Goal: Task Accomplishment & Management: Complete application form

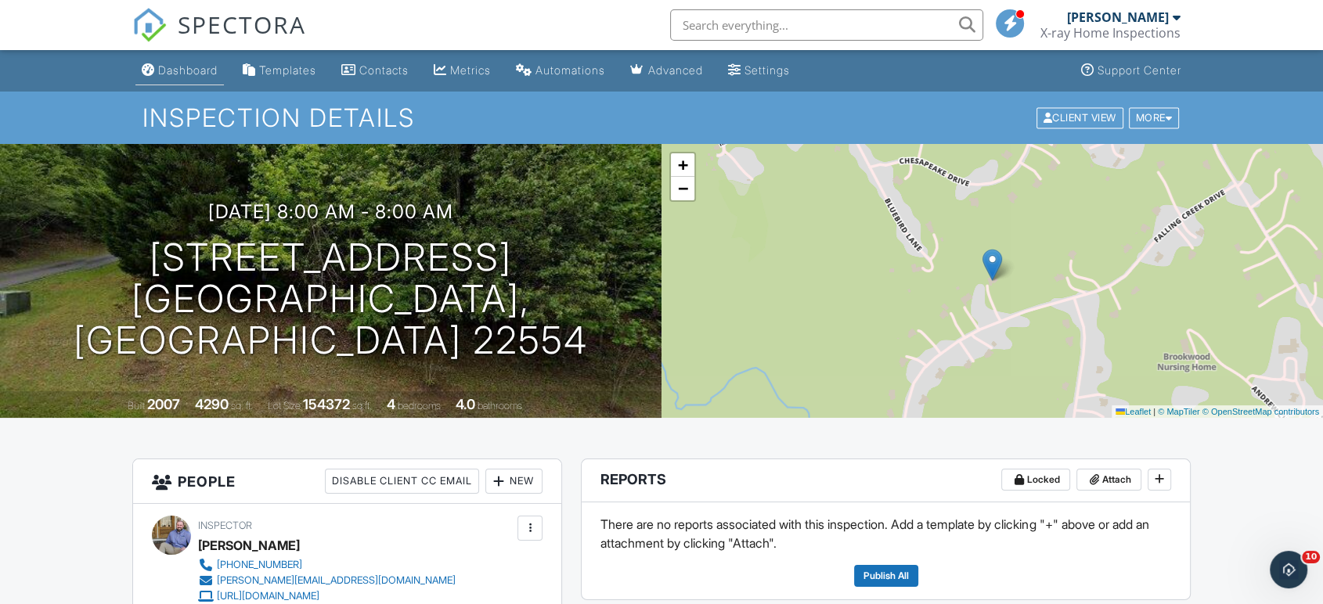
click at [214, 75] on div "Dashboard" at bounding box center [187, 69] width 59 height 13
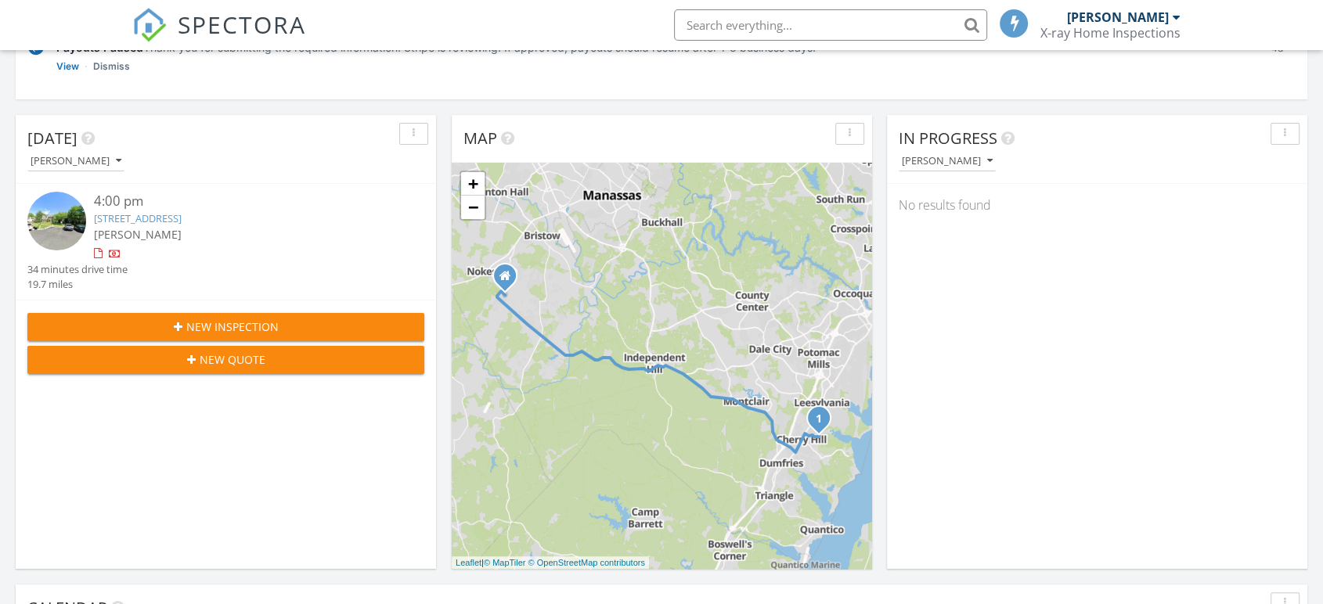
scroll to position [7, 8]
click at [209, 326] on span "New Inspection" at bounding box center [232, 327] width 92 height 16
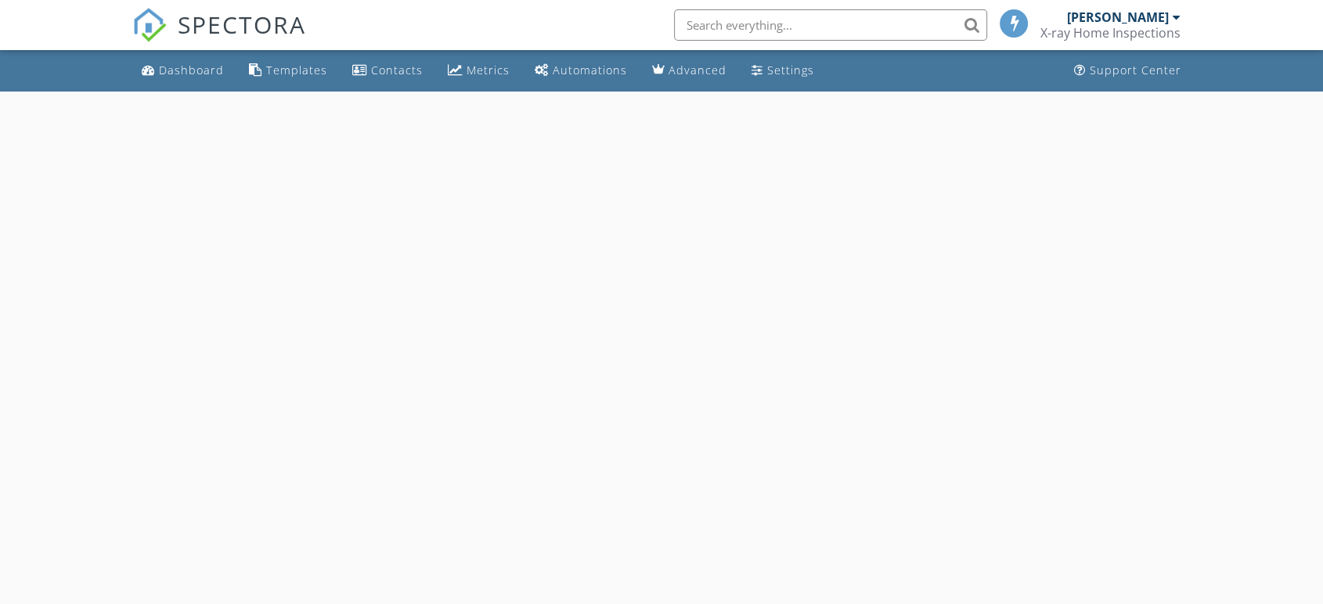
select select "8"
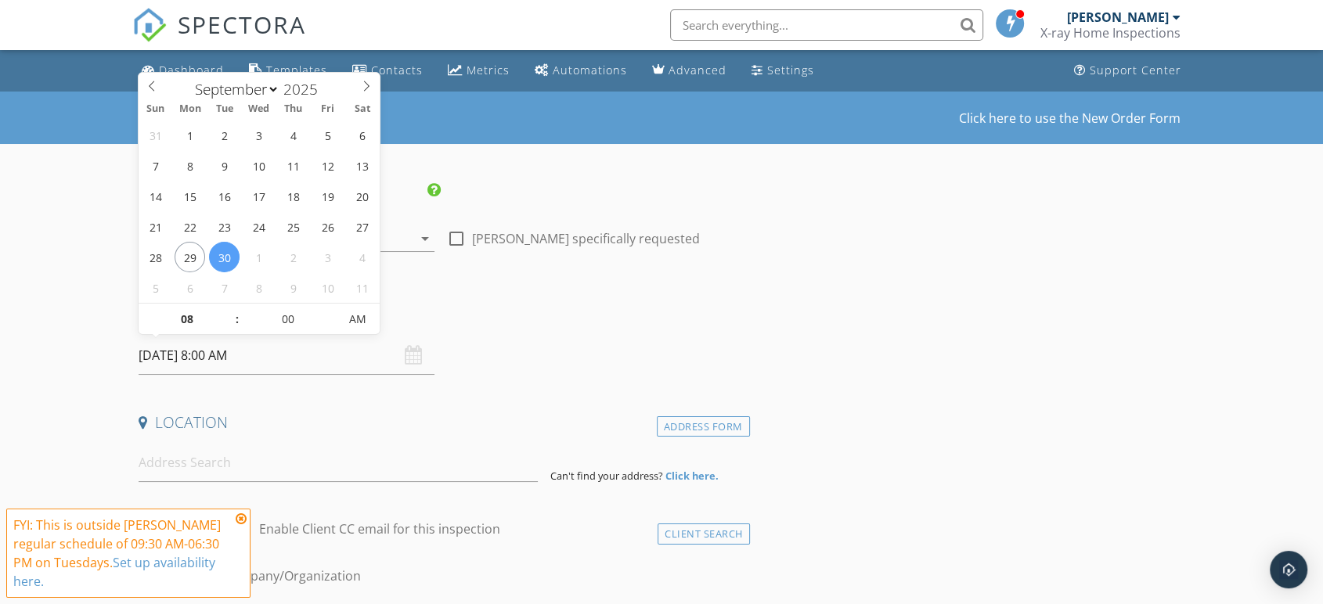
click at [157, 361] on input "09/30/2025 8:00 AM" at bounding box center [287, 356] width 296 height 38
type input "09/29/2025 8:00 AM"
type input "09"
type input "09/29/2025 9:00 AM"
click at [234, 312] on span at bounding box center [229, 312] width 11 height 16
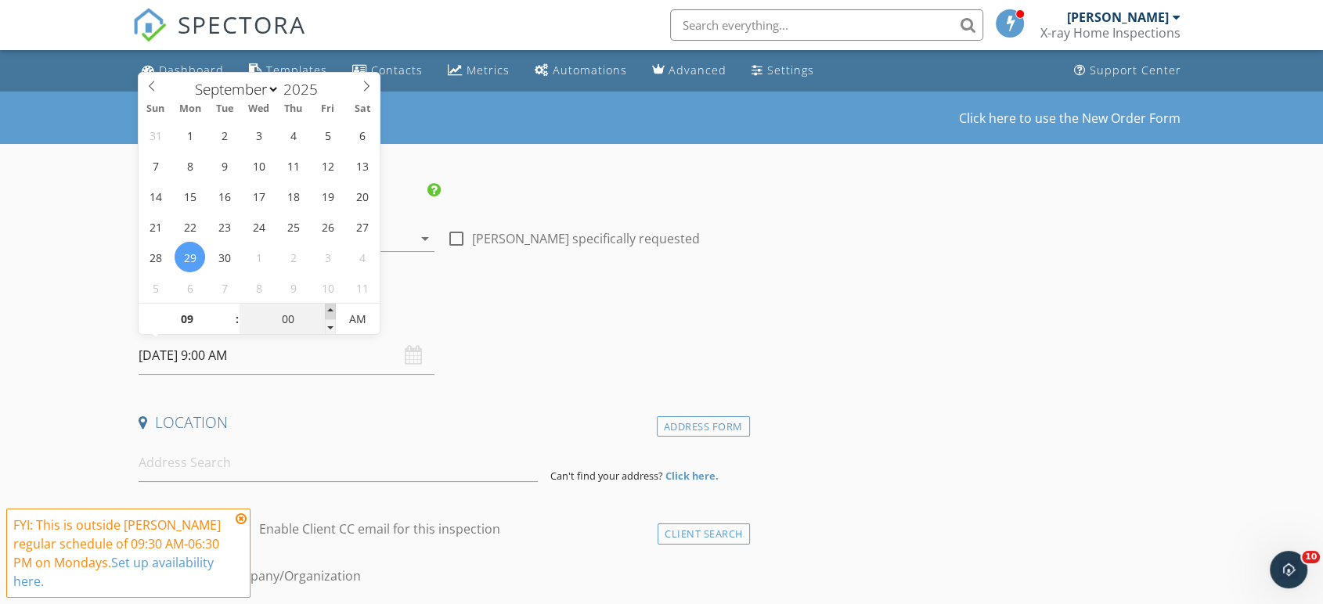
type input "05"
type input "09/29/2025 9:05 AM"
click at [331, 309] on span at bounding box center [330, 312] width 11 height 16
type input "10"
type input "09/29/2025 9:10 AM"
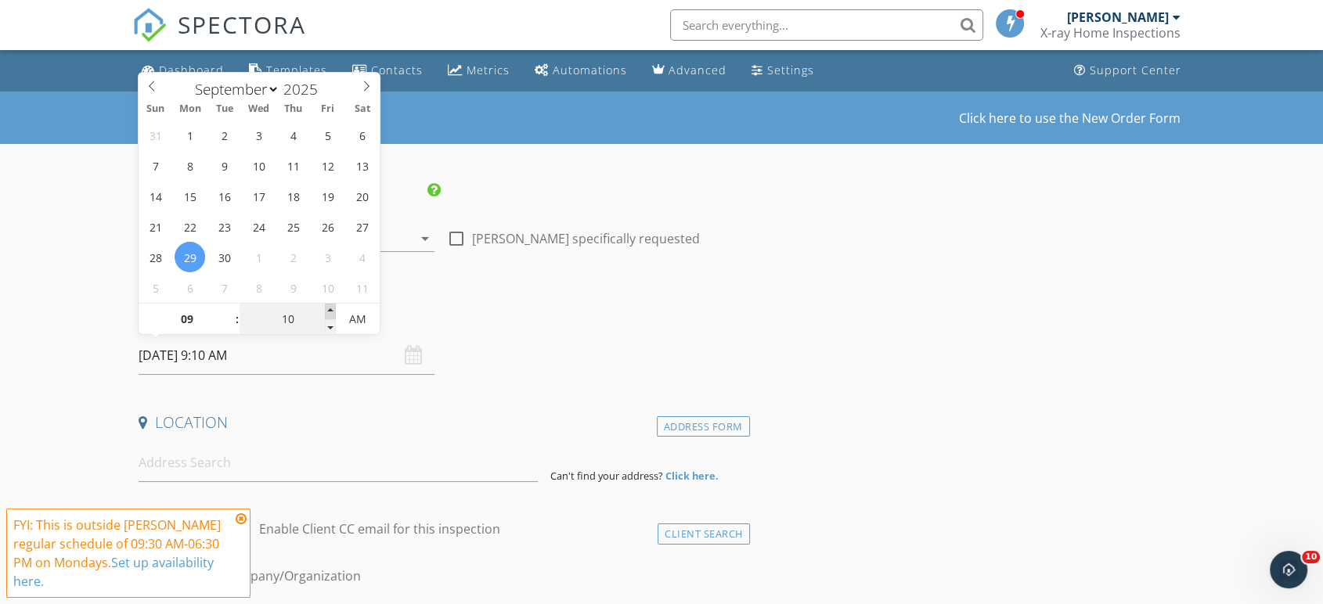
click at [331, 309] on span at bounding box center [330, 312] width 11 height 16
type input "15"
type input "09/29/2025 9:15 AM"
click at [331, 309] on span at bounding box center [330, 312] width 11 height 16
type input "20"
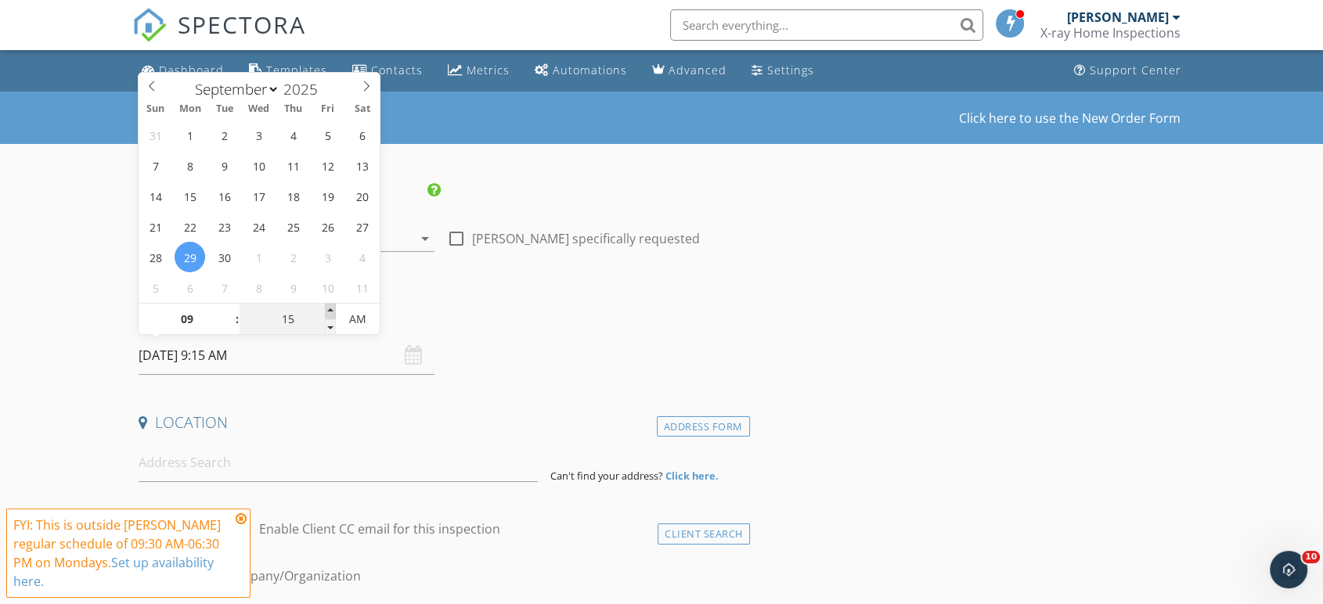
type input "09/29/2025 9:20 AM"
click at [331, 309] on span at bounding box center [330, 312] width 11 height 16
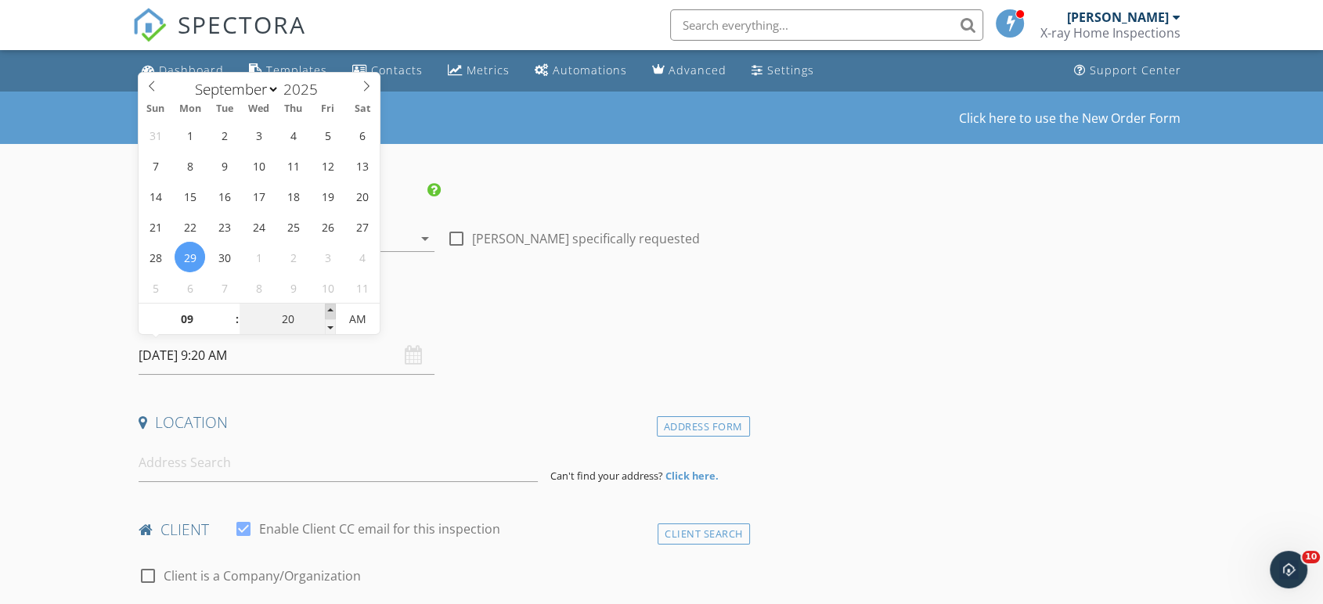
type input "25"
type input "09/29/2025 9:25 AM"
click at [331, 309] on span at bounding box center [330, 312] width 11 height 16
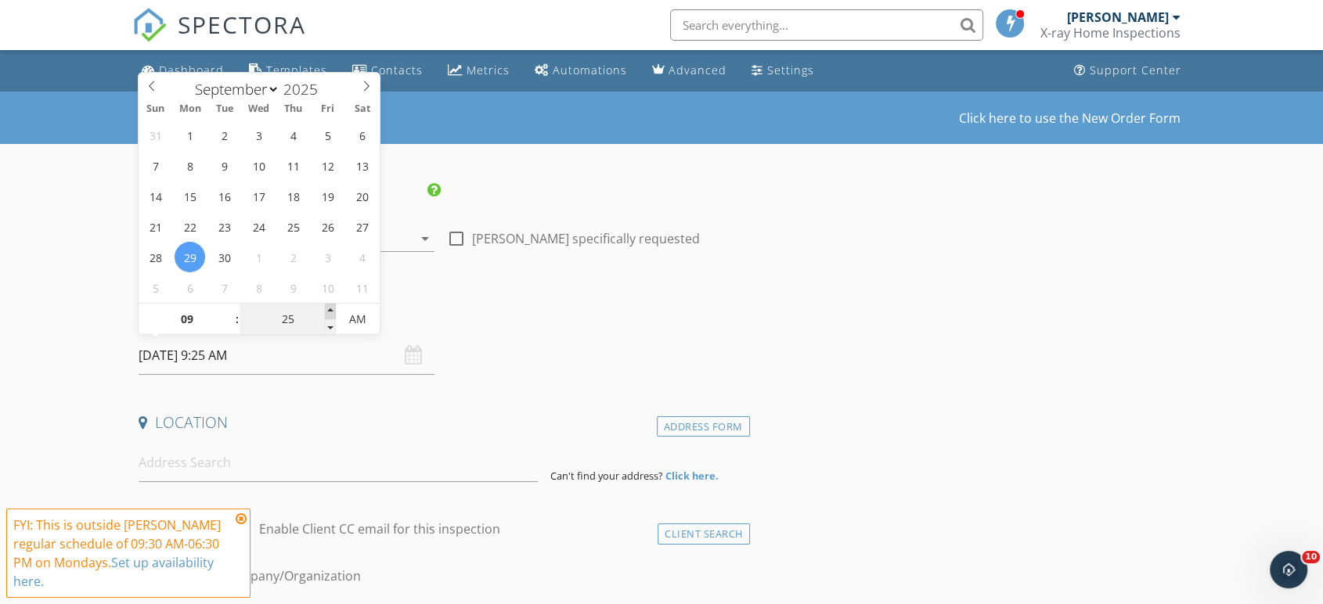
type input "30"
type input "09/29/2025 9:30 AM"
click at [331, 309] on span at bounding box center [330, 312] width 11 height 16
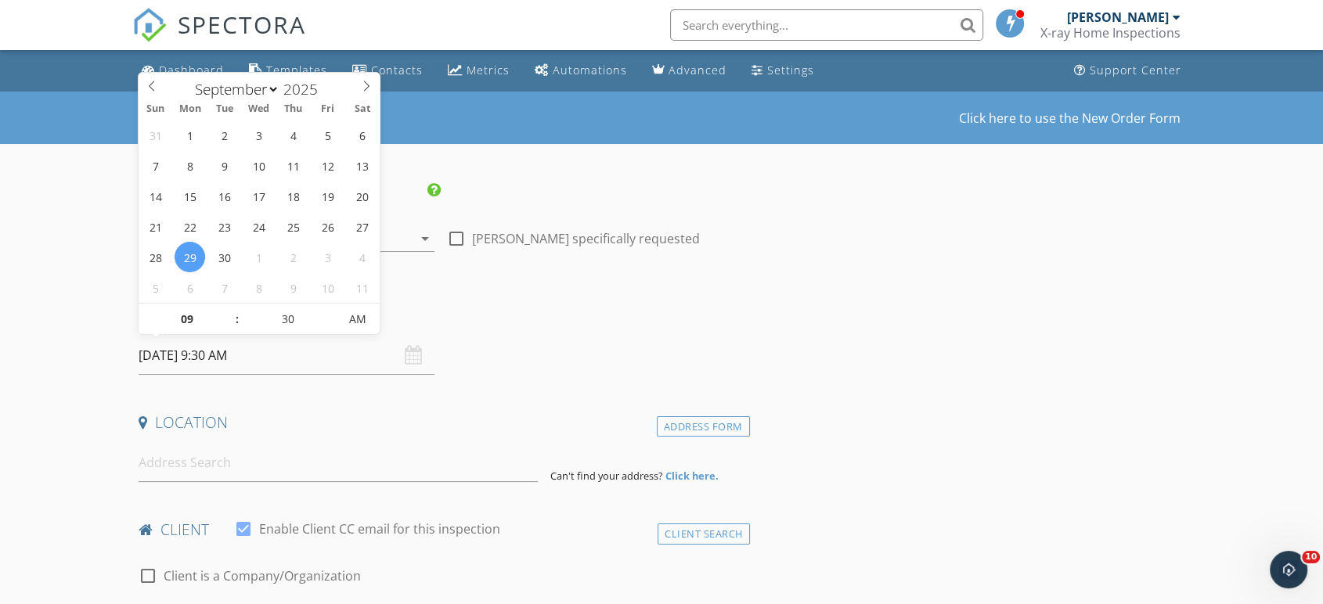
click at [524, 306] on h4 "Date/Time" at bounding box center [441, 315] width 605 height 20
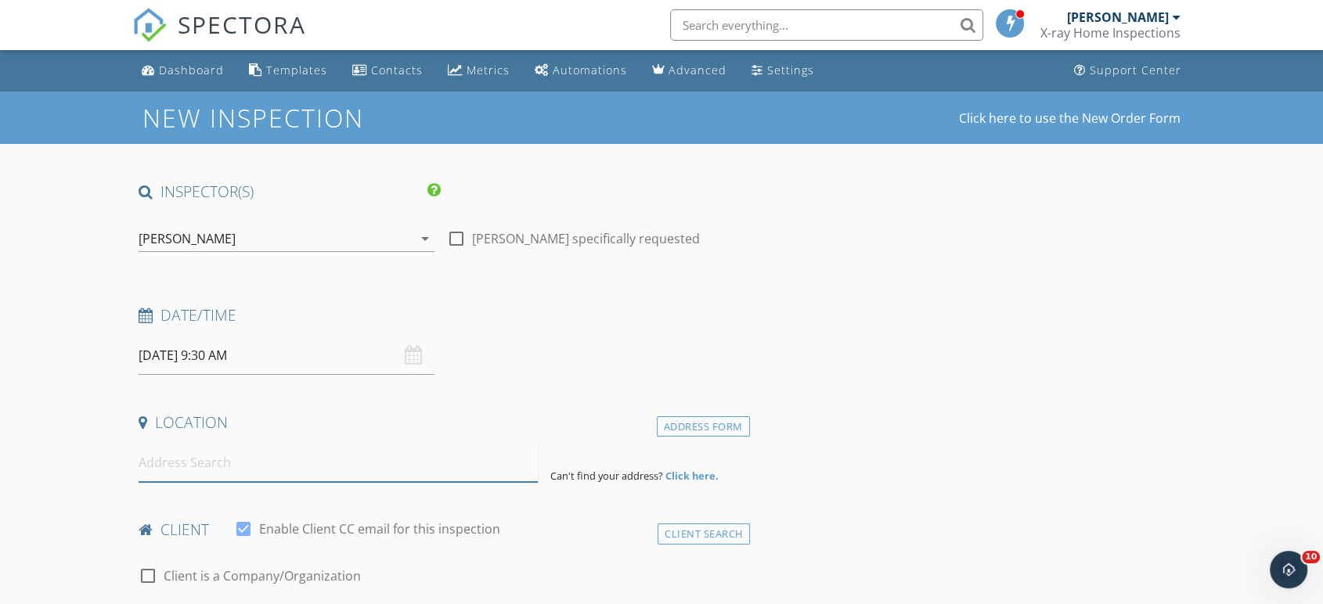
click at [239, 470] on input at bounding box center [338, 463] width 399 height 38
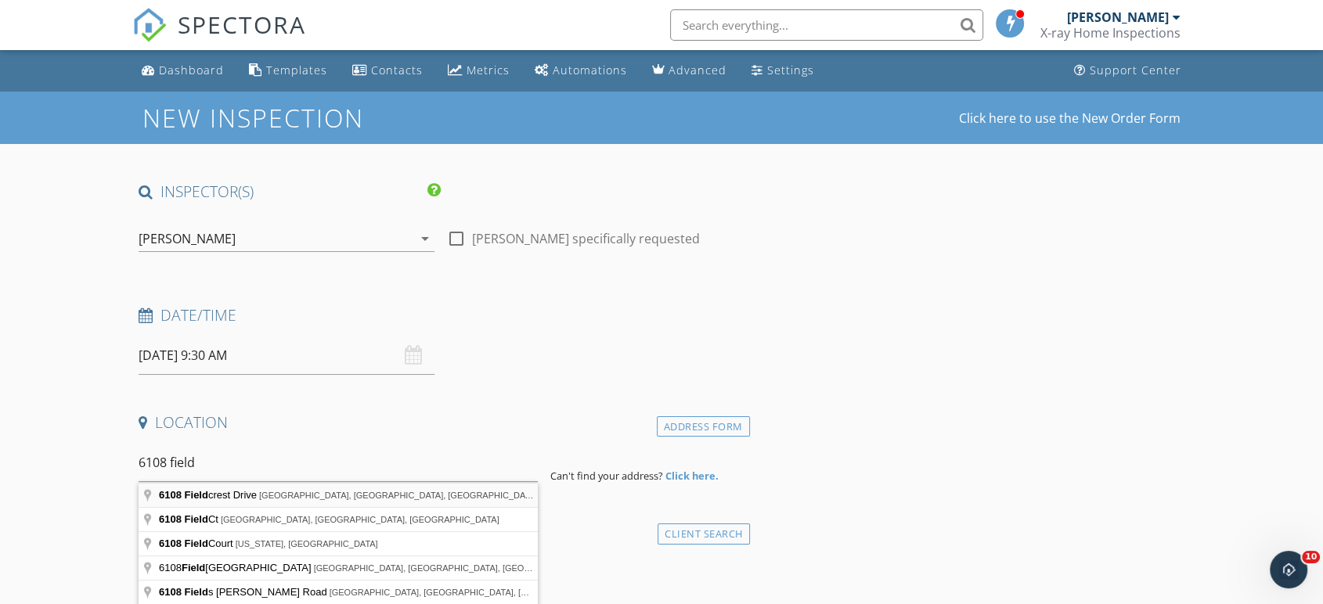
type input "6108 Fieldcrest Drive, Frederick, MD, USA"
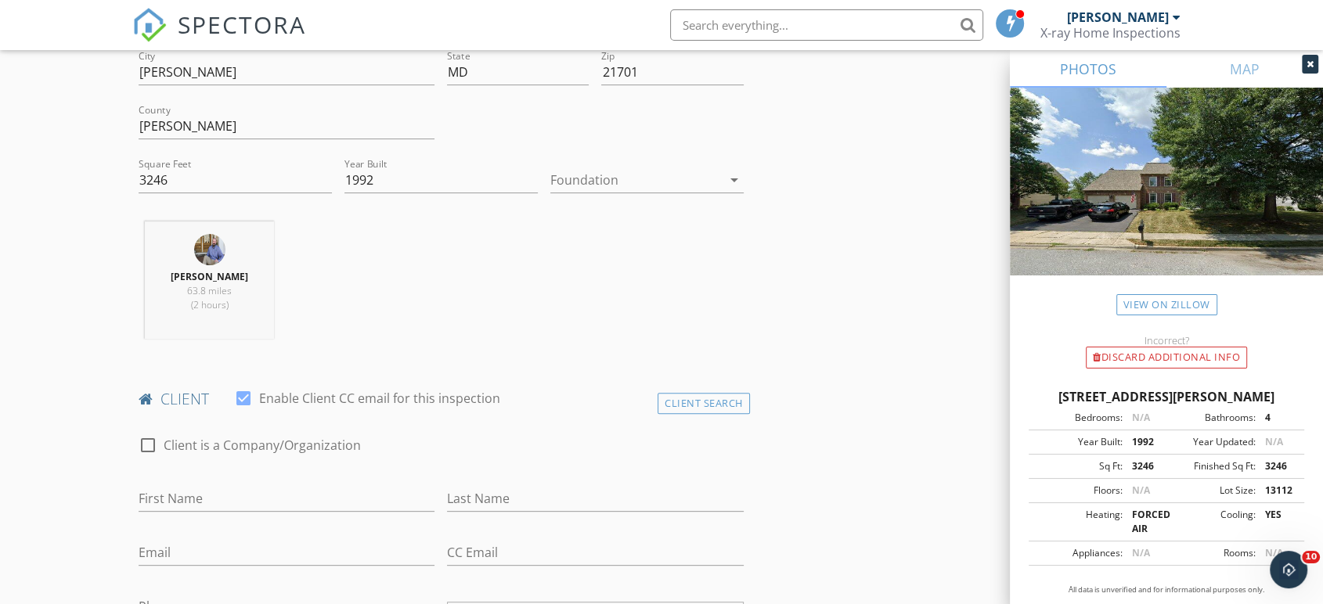
scroll to position [463, 0]
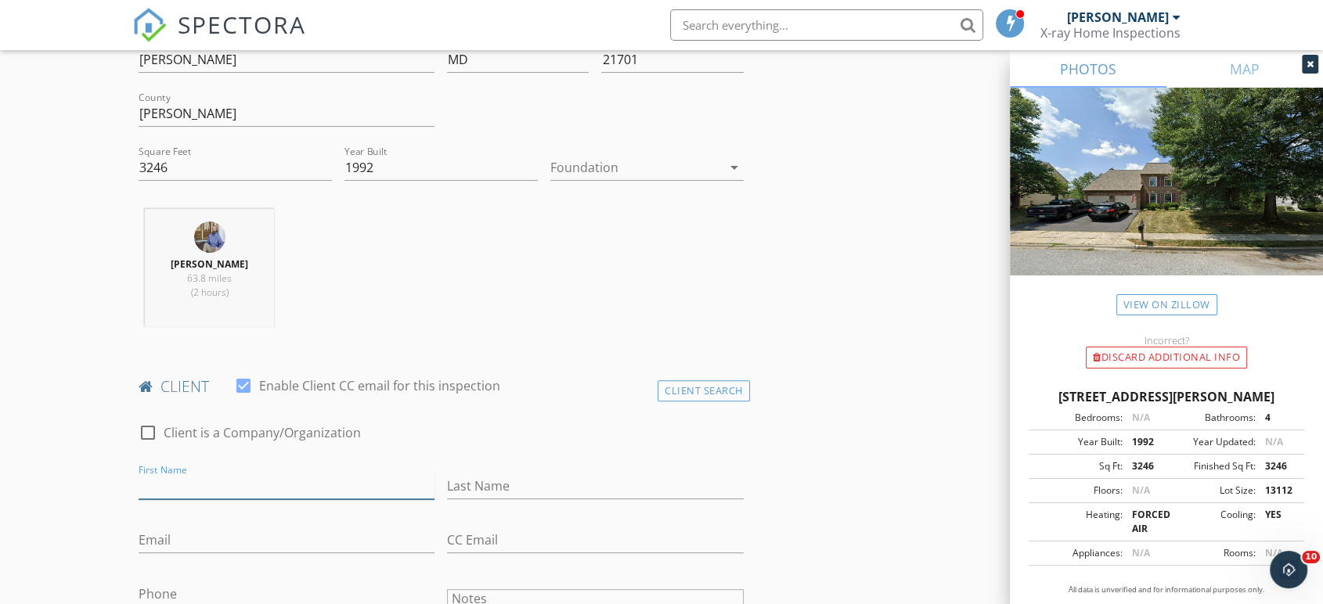
click at [186, 485] on input "First Name" at bounding box center [287, 487] width 296 height 26
type input "Jason"
click at [492, 481] on input "Chabg" at bounding box center [595, 487] width 296 height 26
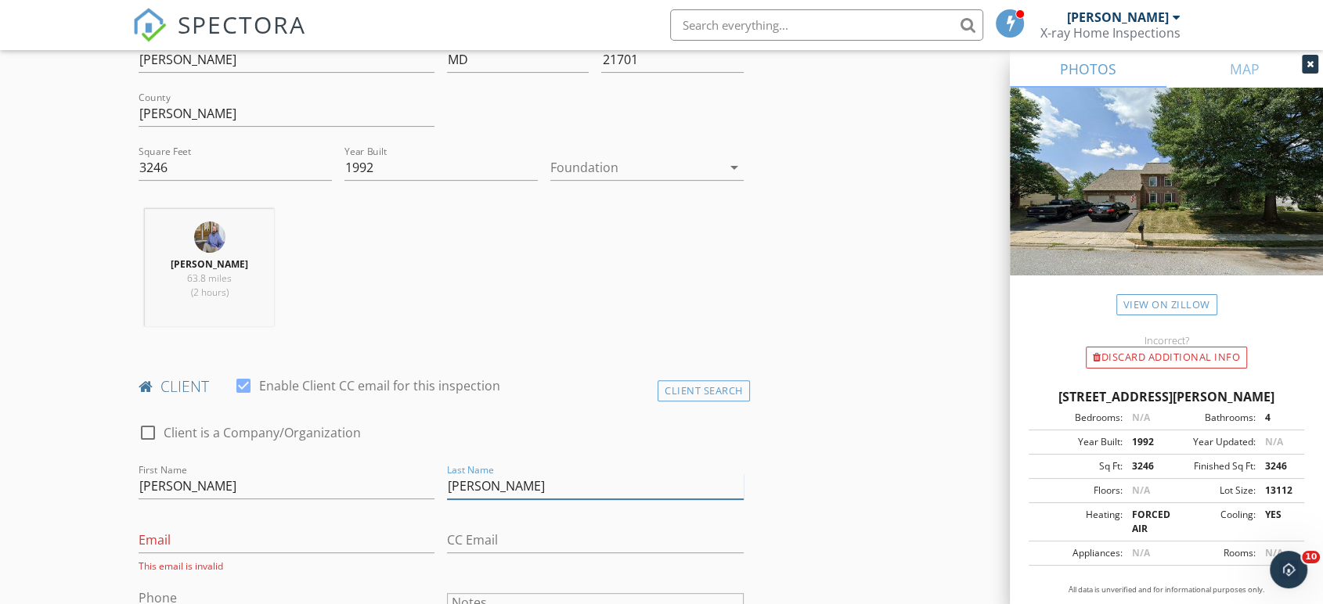
type input "Chang"
click at [238, 535] on input "Email" at bounding box center [287, 541] width 296 height 26
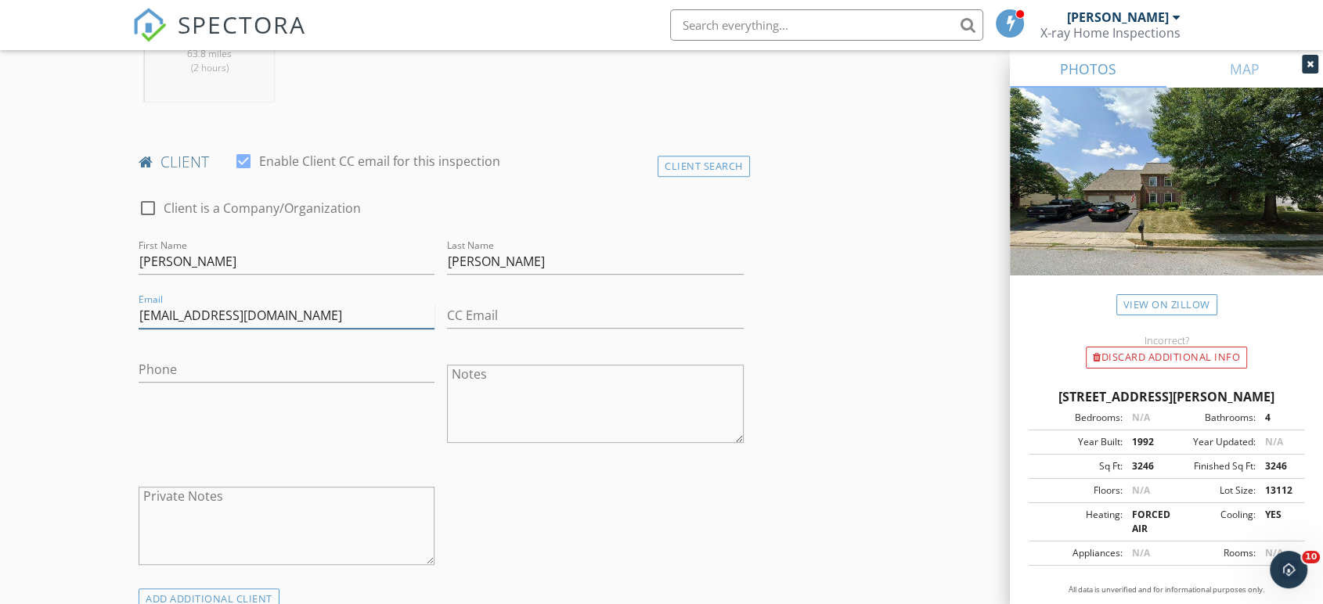
scroll to position [695, 0]
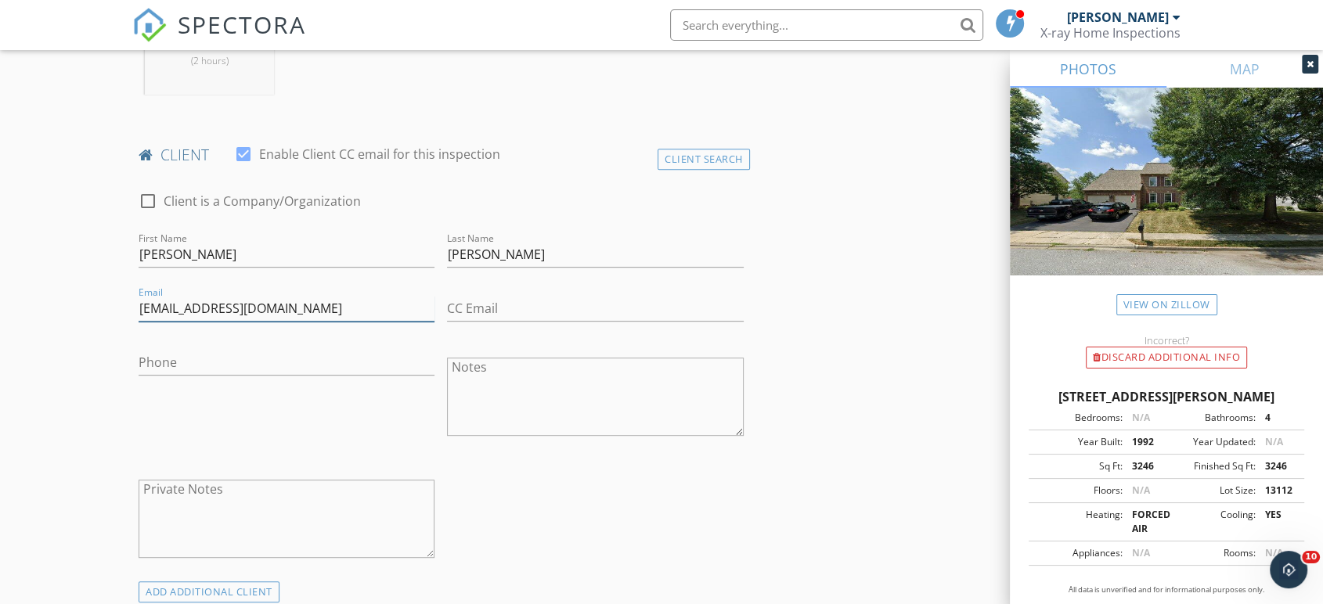
type input "jasonchang2002@gmail.com"
click at [218, 357] on input "Phone" at bounding box center [287, 363] width 296 height 26
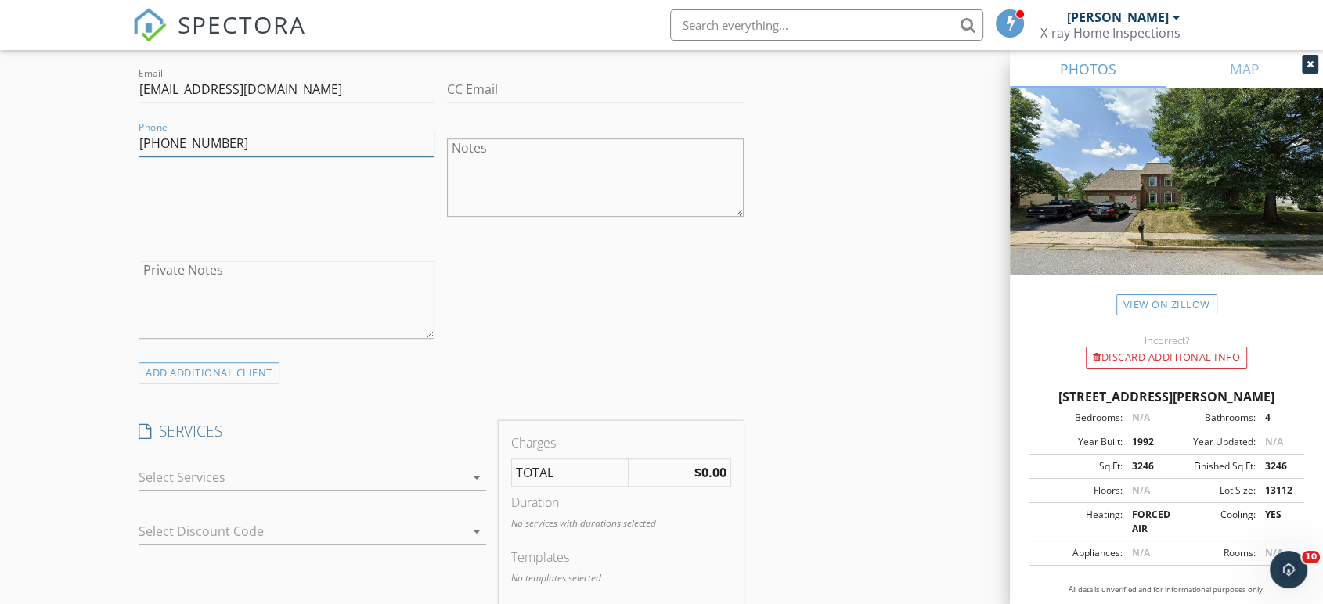
scroll to position [927, 0]
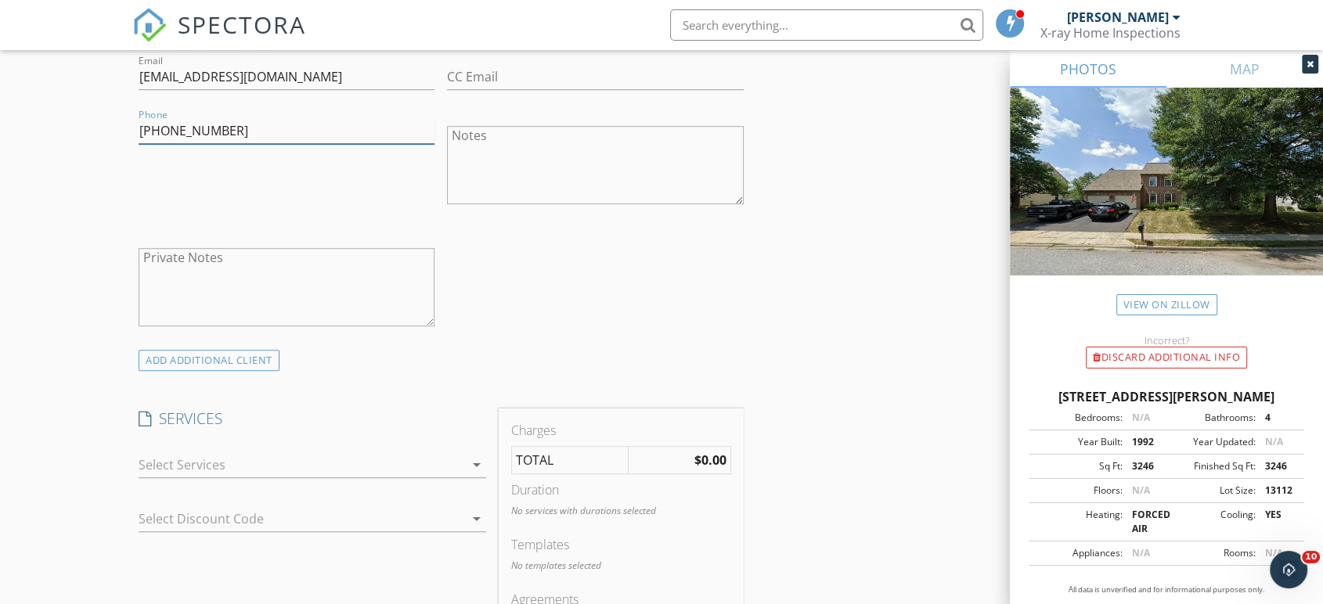
type input "609-933-6399"
click at [253, 459] on div at bounding box center [302, 464] width 326 height 25
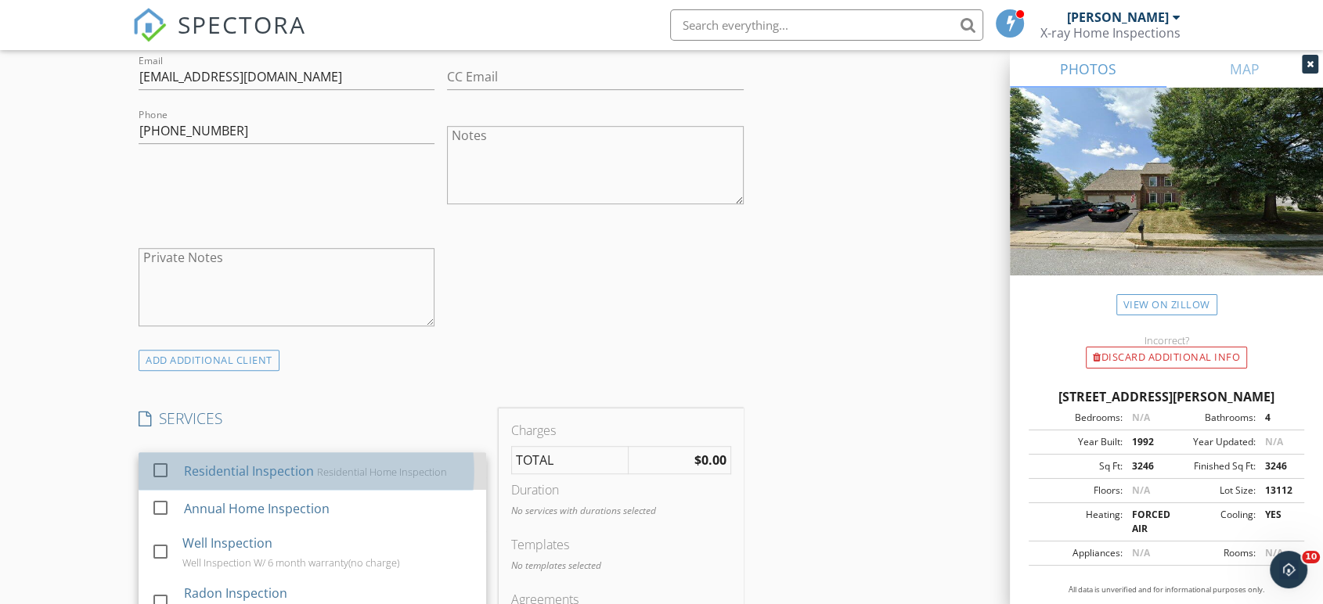
click at [254, 462] on div "Residential Inspection" at bounding box center [249, 471] width 130 height 19
checkbox input "false"
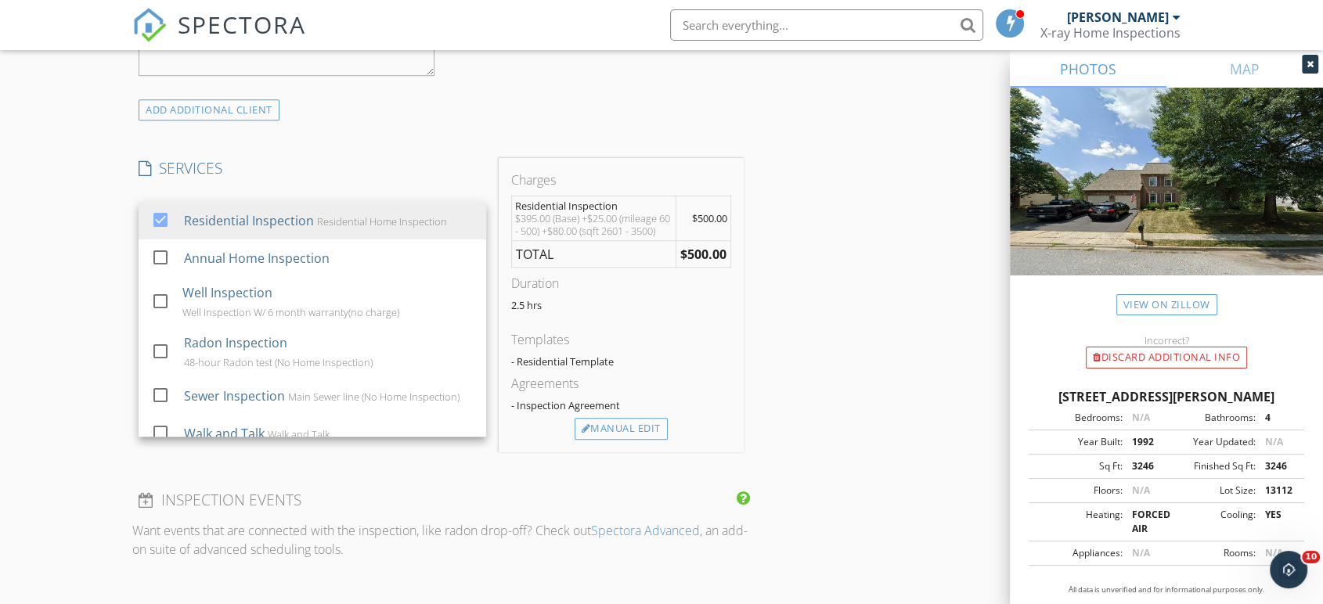
scroll to position [1391, 0]
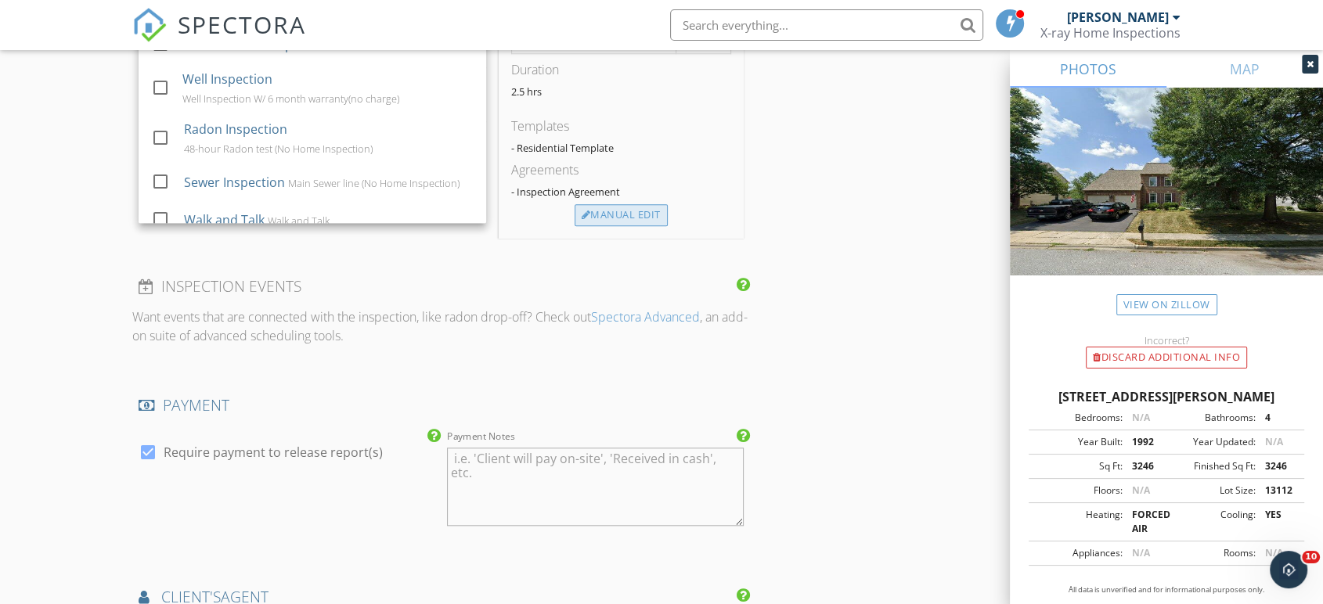
click at [647, 222] on div "Manual Edit" at bounding box center [621, 215] width 93 height 22
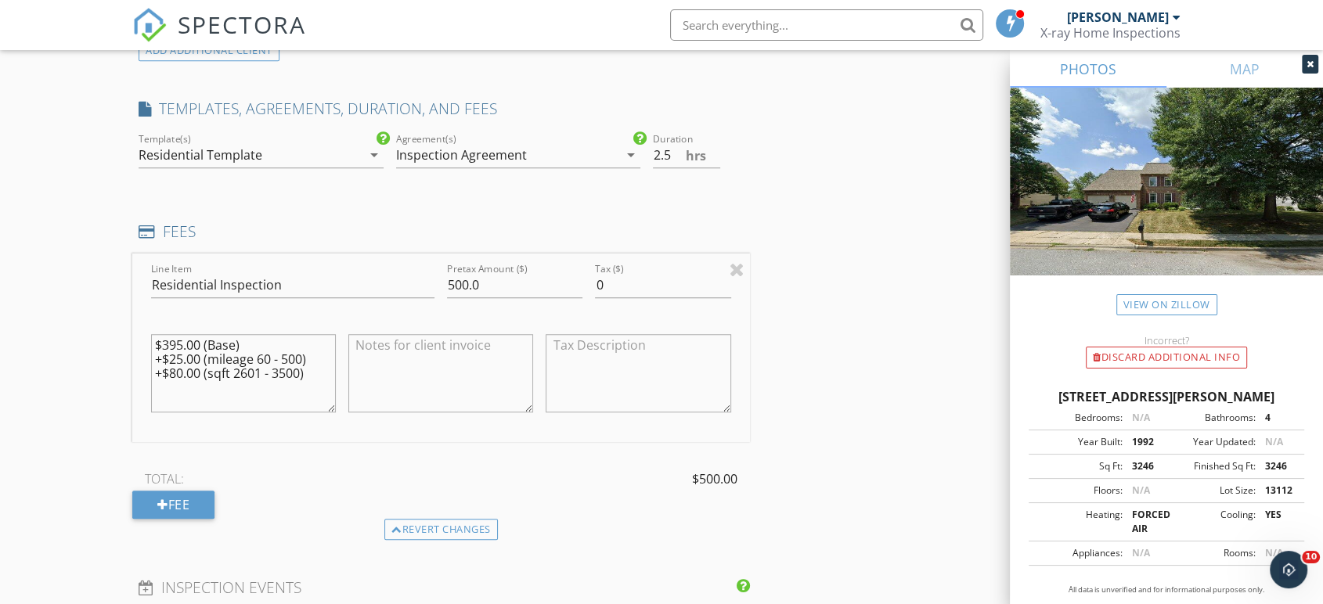
scroll to position [1159, 0]
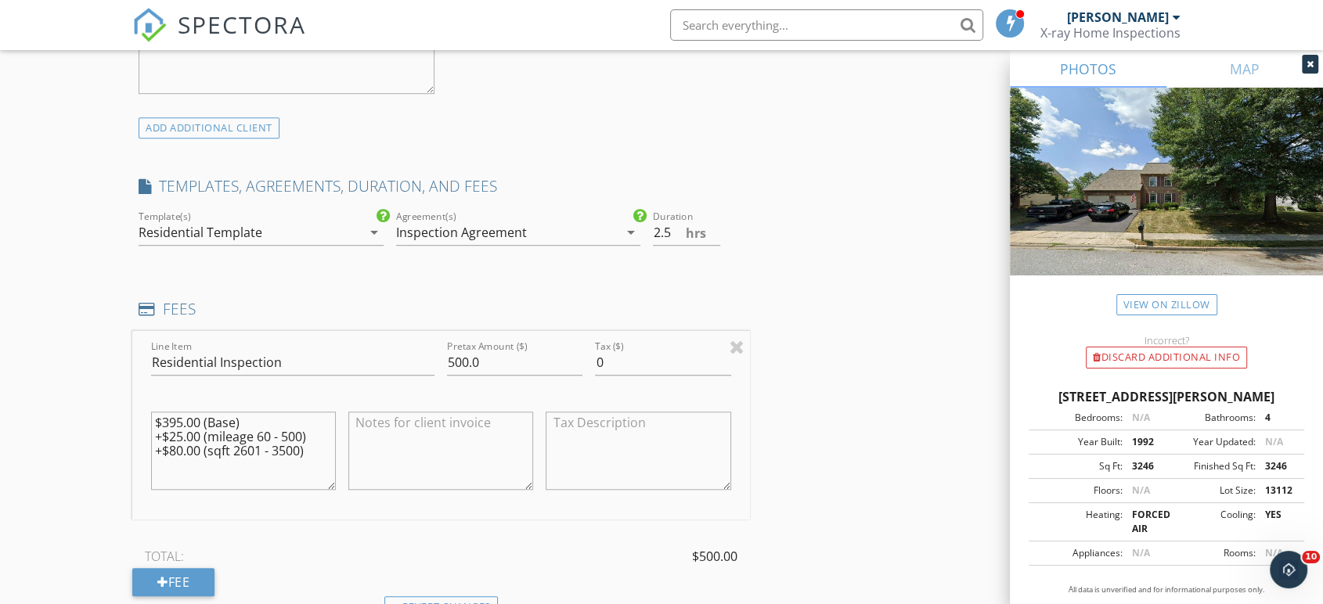
drag, startPoint x: 312, startPoint y: 449, endPoint x: 135, endPoint y: 420, distance: 179.4
click at [135, 420] on div "Line Item Residential Inspection Pretax Amount ($) 500.0 Tax ($) 0 $395.00 (Bas…" at bounding box center [441, 425] width 618 height 189
drag, startPoint x: 488, startPoint y: 353, endPoint x: 341, endPoint y: 355, distance: 147.2
click at [342, 355] on div "Line Item Residential Inspection Pretax Amount ($) 500.0 Tax ($) 0" at bounding box center [441, 425] width 618 height 189
type input "600"
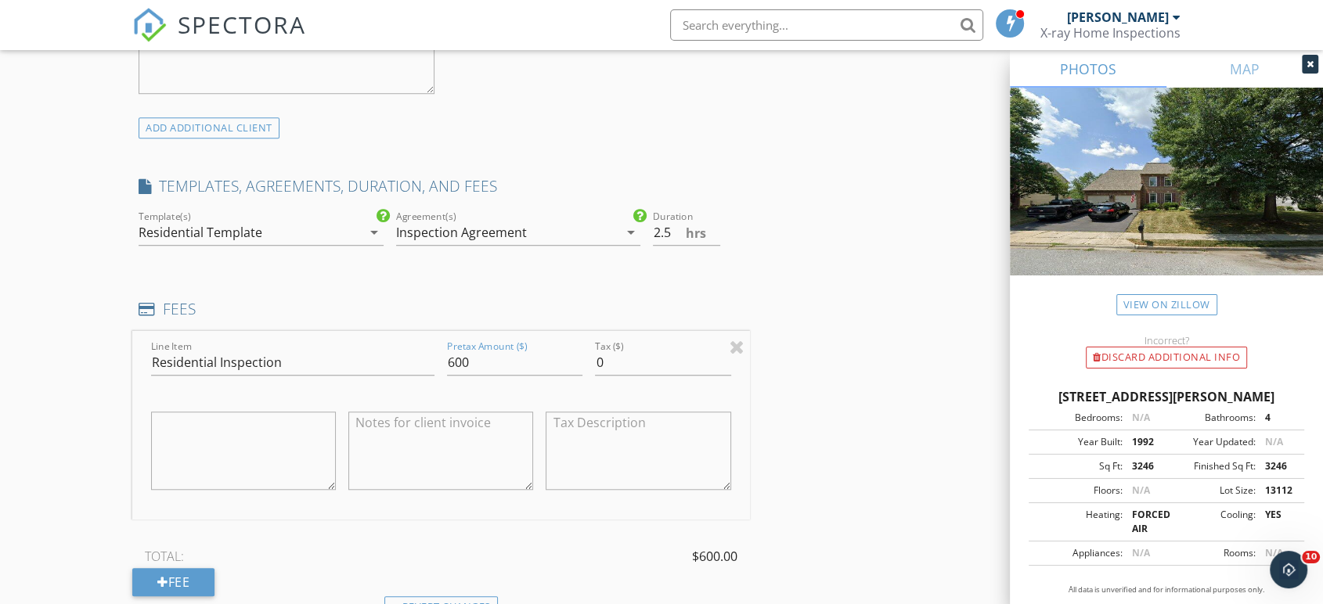
click at [819, 383] on div "INSPECTOR(S) check_box John Deslauriers PRIMARY John Deslauriers arrow_drop_dow…" at bounding box center [661, 451] width 1058 height 2859
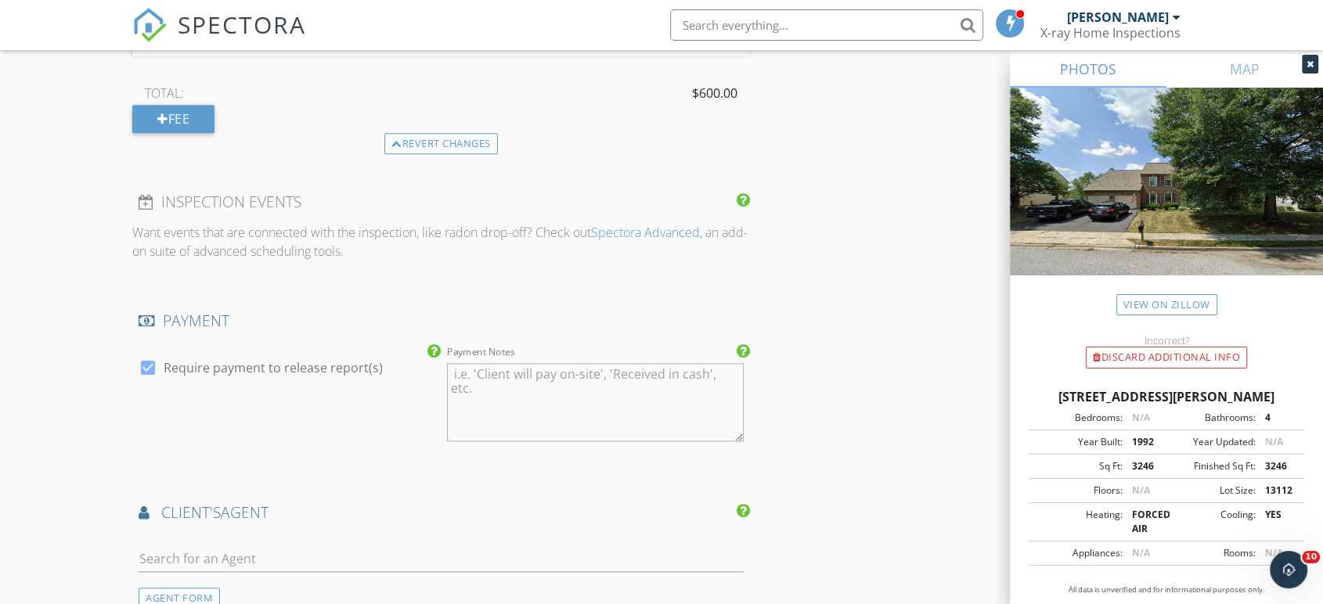
scroll to position [1855, 0]
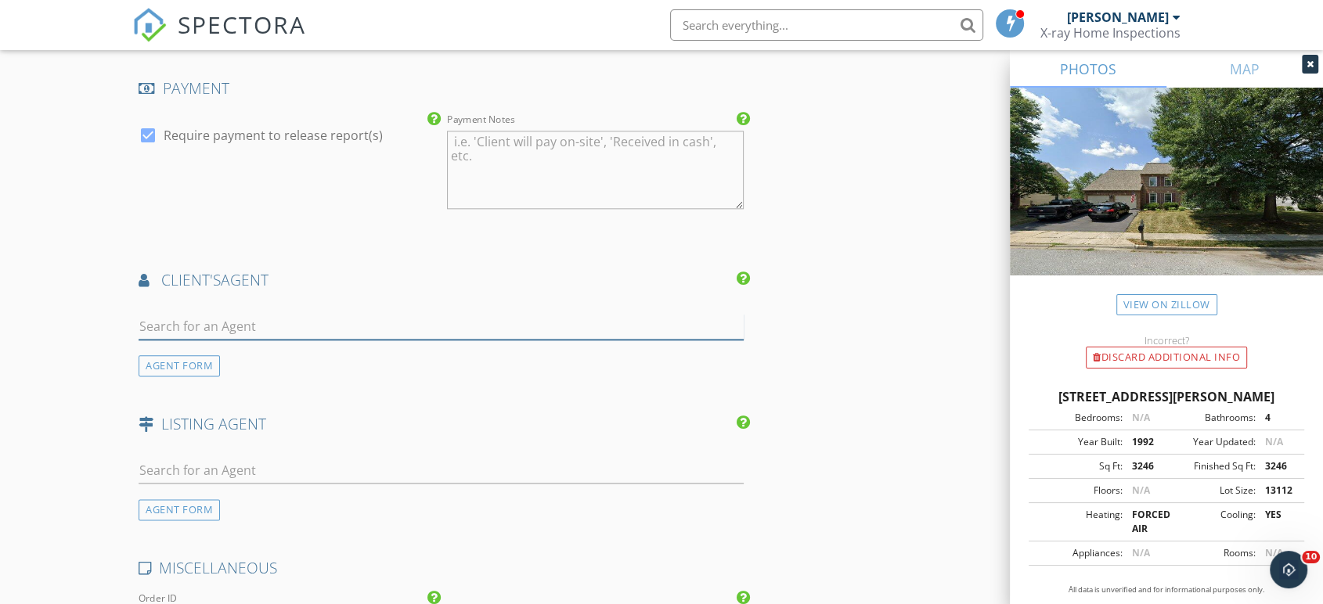
click at [265, 315] on input "text" at bounding box center [441, 327] width 605 height 26
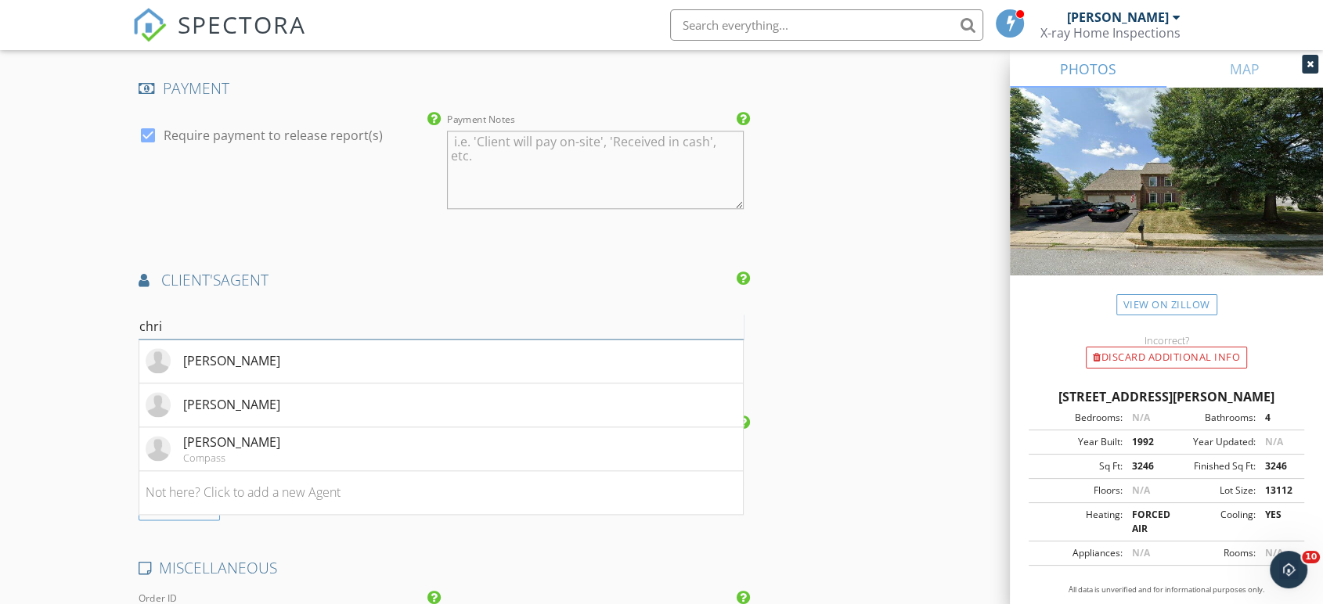
type input "chri"
click at [258, 354] on li "Chris Lee" at bounding box center [441, 362] width 604 height 44
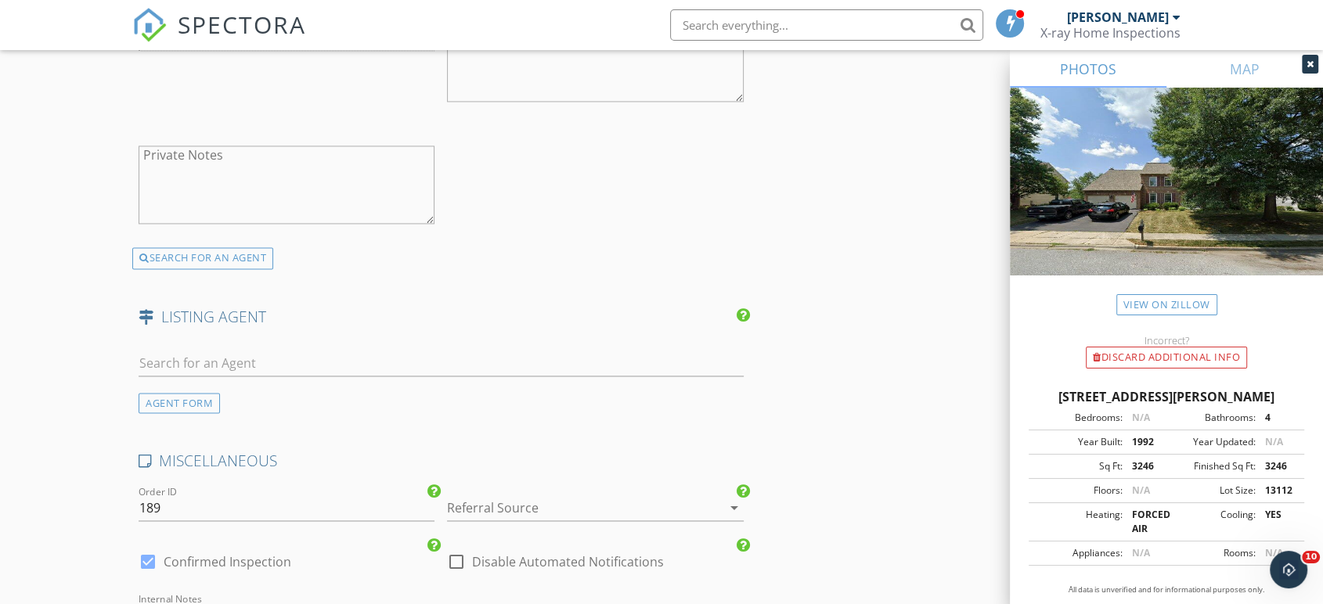
scroll to position [2827, 0]
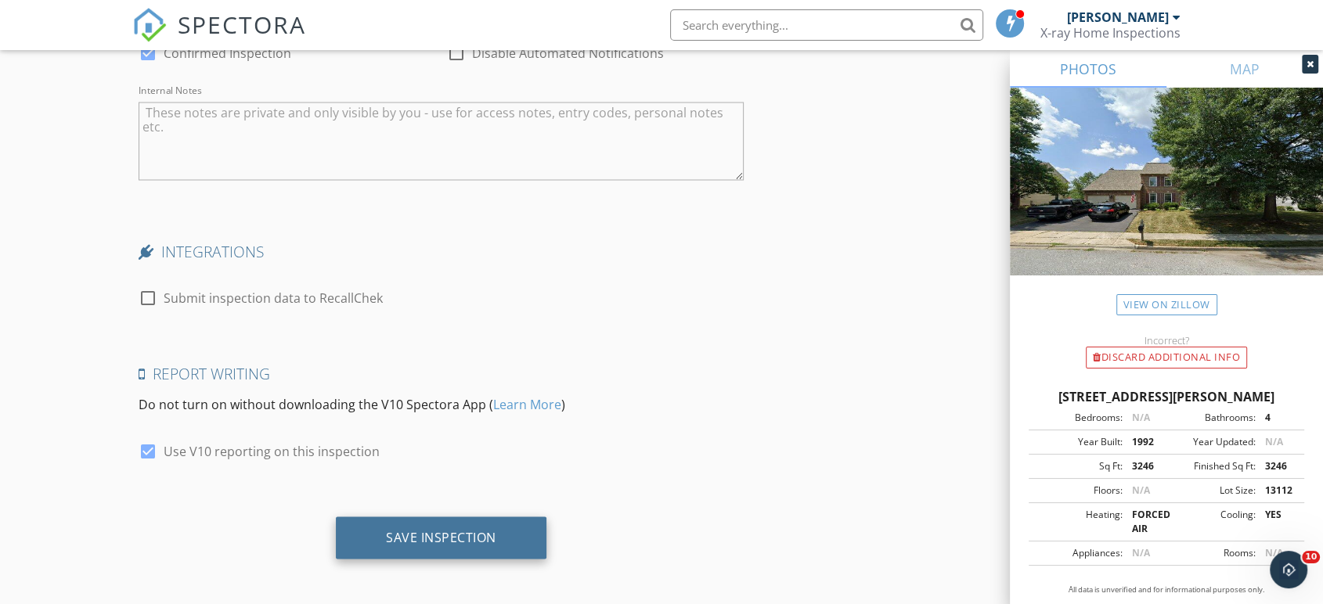
click at [421, 529] on div "Save Inspection" at bounding box center [441, 537] width 110 height 16
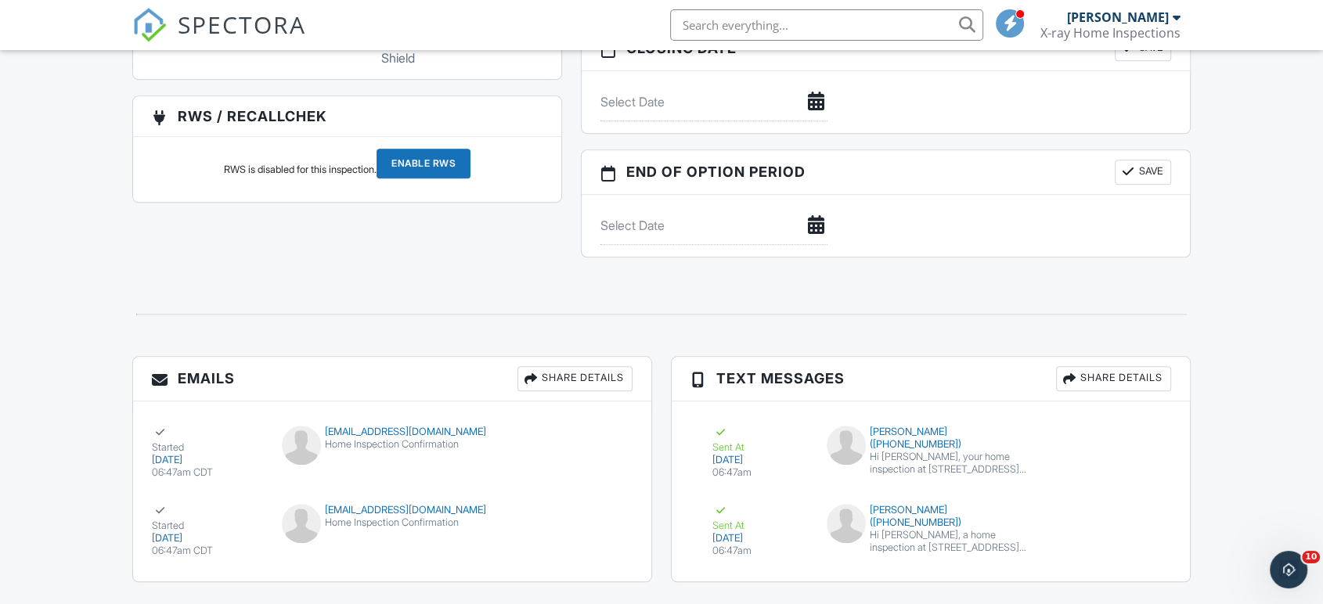
scroll to position [1533, 0]
